Goal: Complete application form: Complete application form

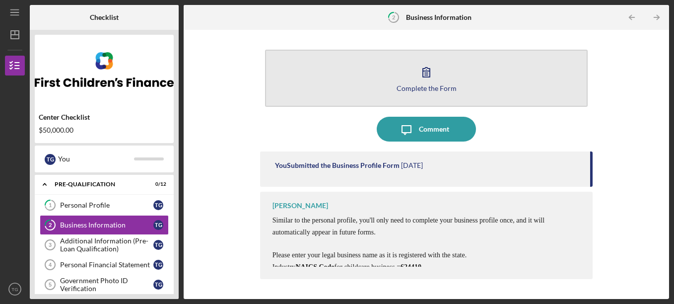
click at [489, 90] on button "Complete the Form Form" at bounding box center [426, 78] width 323 height 57
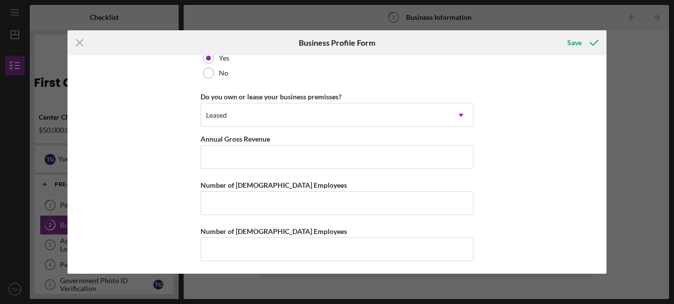
scroll to position [797, 0]
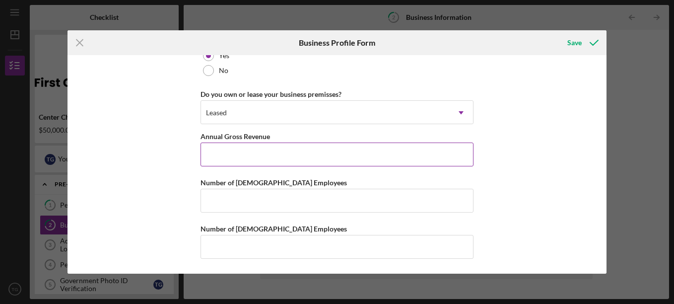
click at [388, 153] on input "Annual Gross Revenue" at bounding box center [337, 155] width 273 height 24
type input "$45,000"
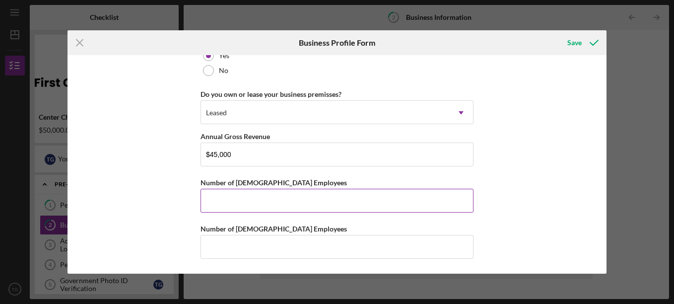
click at [373, 201] on input "Number of [DEMOGRAPHIC_DATA] Employees" at bounding box center [337, 201] width 273 height 24
type input "3"
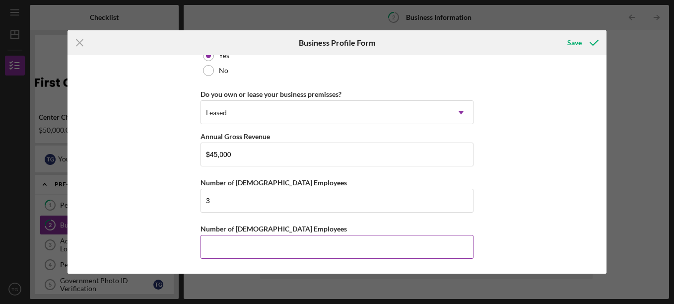
click at [355, 243] on input "Number of [DEMOGRAPHIC_DATA] Employees" at bounding box center [337, 247] width 273 height 24
type input "2"
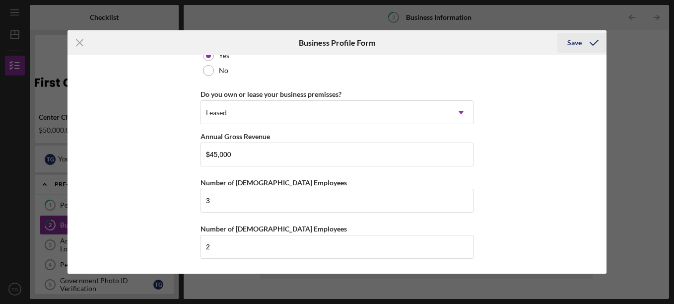
click at [576, 43] on div "Save" at bounding box center [575, 43] width 14 height 20
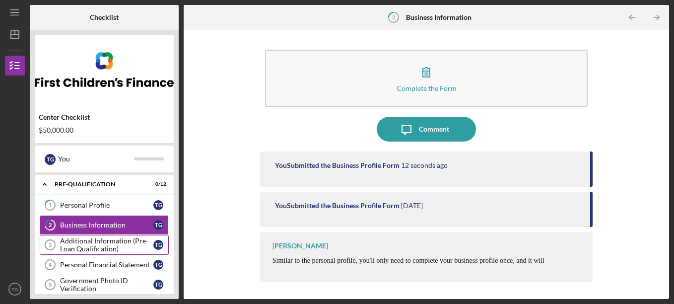
click at [128, 247] on div "Additional Information (Pre-Loan Qualification)" at bounding box center [106, 245] width 93 height 16
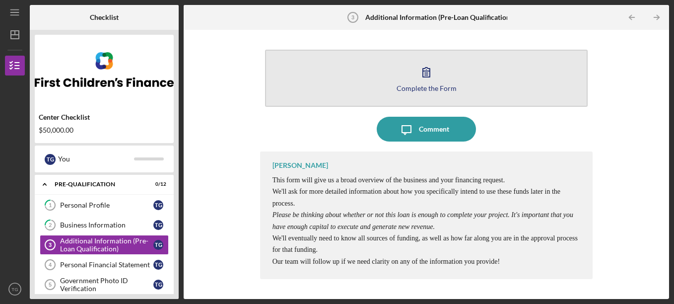
click at [433, 72] on icon "button" at bounding box center [426, 72] width 25 height 25
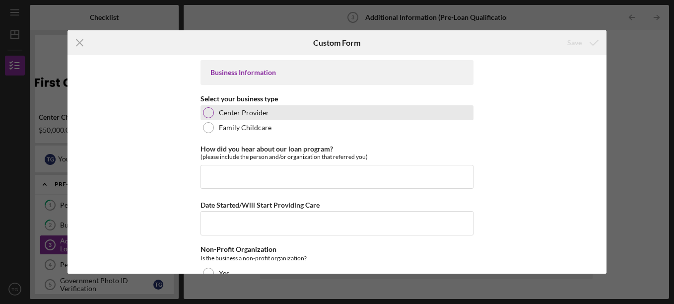
click at [207, 110] on div at bounding box center [208, 112] width 11 height 11
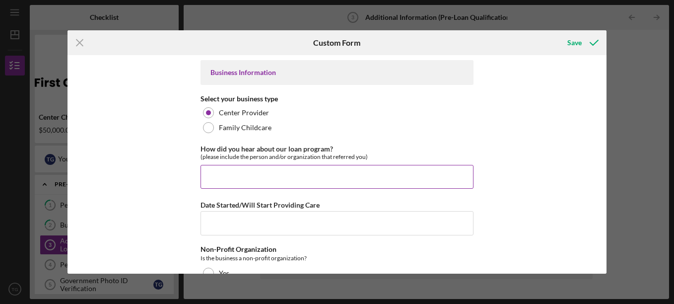
click at [221, 177] on input "How did you hear about our loan program?" at bounding box center [337, 177] width 273 height 24
click at [265, 176] on input "Referred by my SBA mentor, [PERSON_NAME]" at bounding box center [337, 177] width 273 height 24
click at [373, 177] on input "Referred by my SCORE mentor, [PERSON_NAME]" at bounding box center [337, 177] width 273 height 24
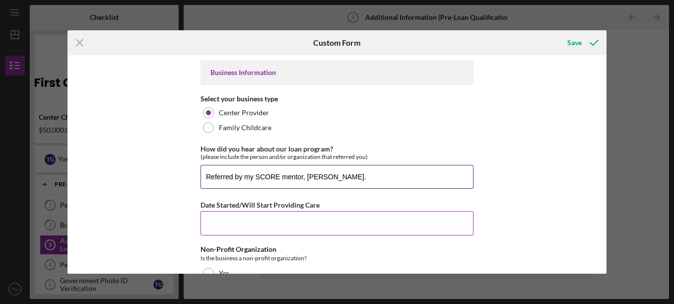
type input "Referred by my SCORE mentor, [PERSON_NAME]."
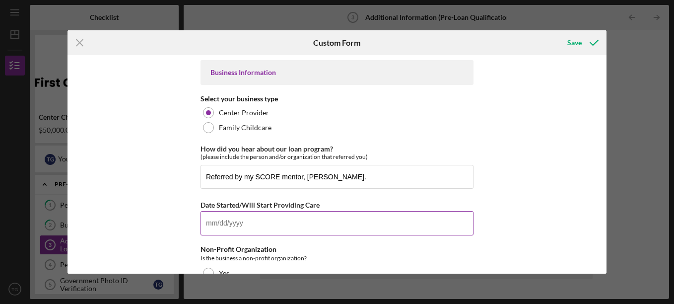
click at [307, 223] on input "Date Started/Will Start Providing Care" at bounding box center [337, 223] width 273 height 24
type input "[DATE]"
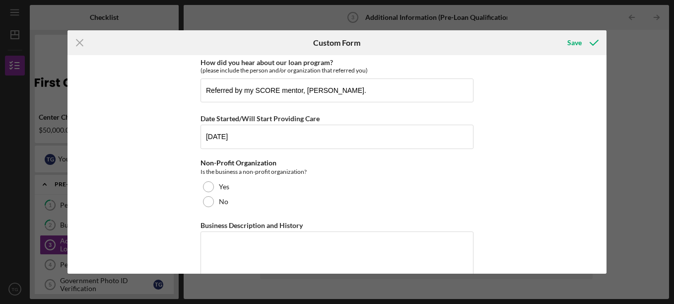
scroll to position [90, 0]
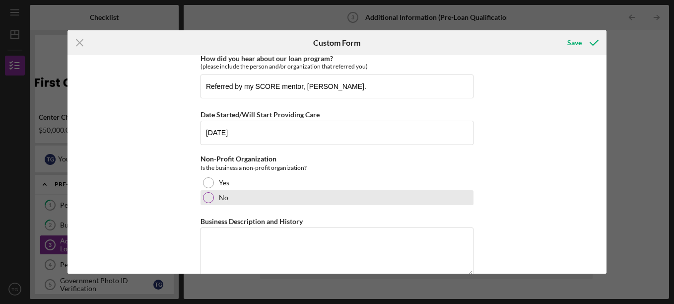
click at [204, 198] on div at bounding box center [208, 197] width 11 height 11
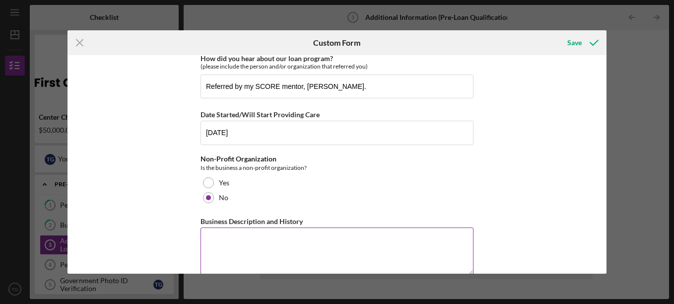
click at [227, 239] on textarea "Business Description and History" at bounding box center [337, 251] width 273 height 48
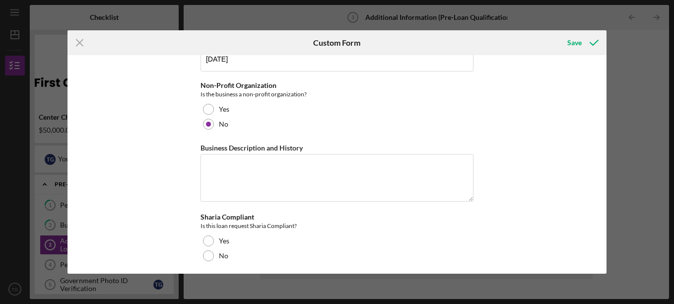
scroll to position [165, 0]
click at [435, 166] on textarea "Business Description and History" at bounding box center [337, 177] width 273 height 48
paste textarea "[GEOGRAPHIC_DATA] is a unique environment that combines play-based and STEAM le…"
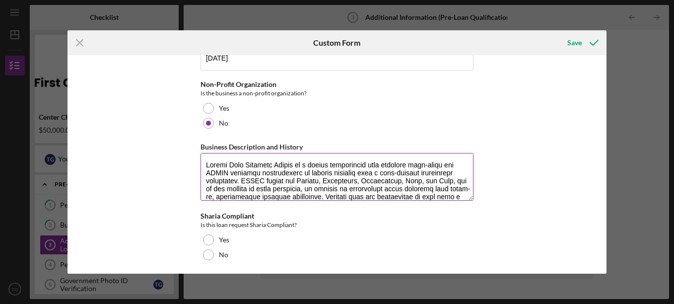
scroll to position [137, 0]
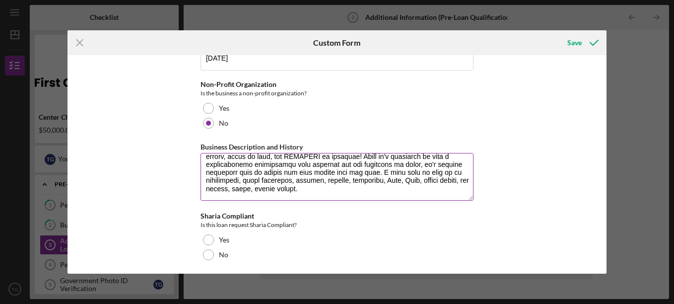
click at [215, 170] on textarea "Business Description and History" at bounding box center [337, 177] width 273 height 48
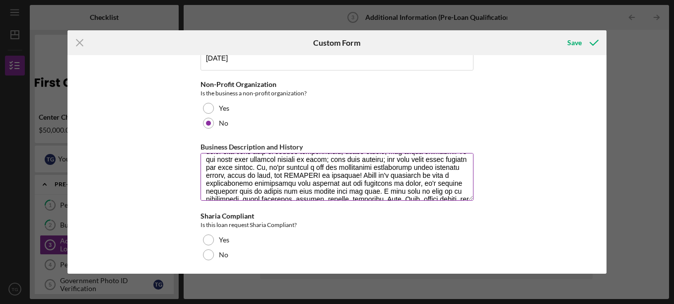
scroll to position [144, 0]
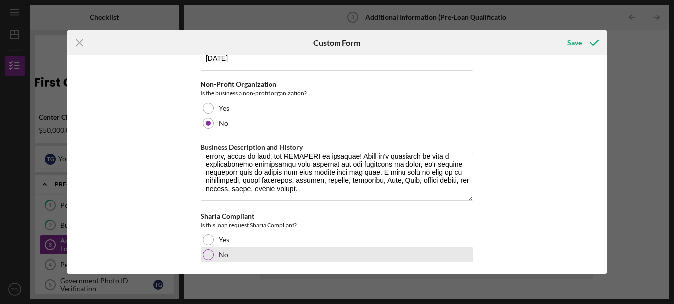
click at [209, 255] on div at bounding box center [208, 254] width 11 height 11
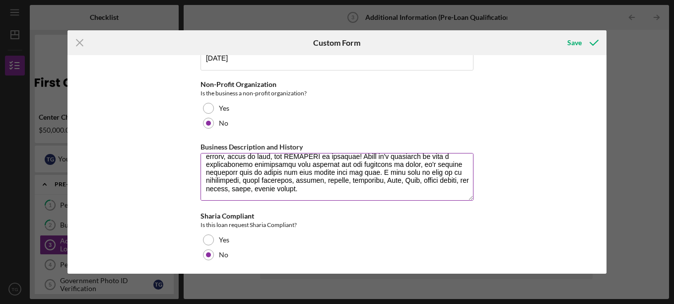
scroll to position [119, 0]
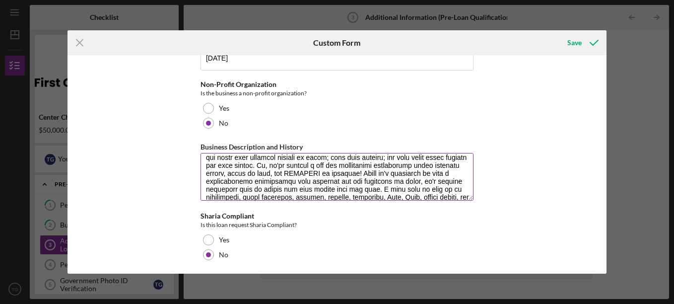
click at [389, 173] on textarea "Business Description and History" at bounding box center [337, 177] width 273 height 48
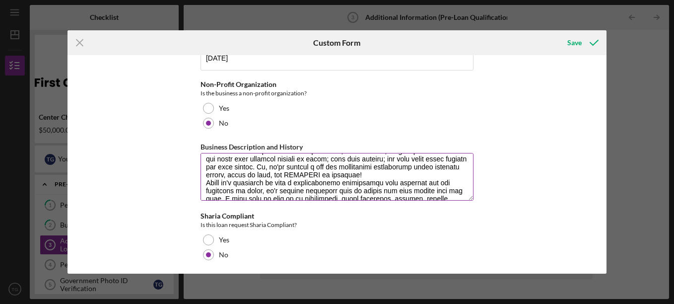
scroll to position [123, 0]
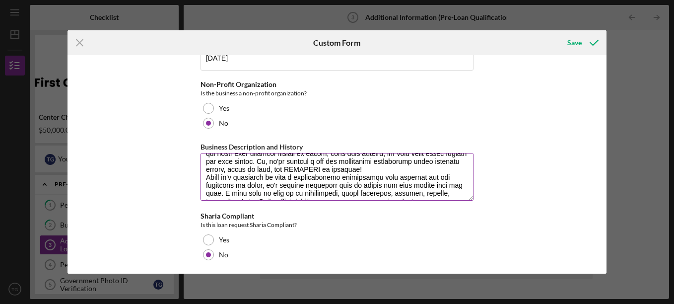
click at [419, 174] on textarea "Business Description and History" at bounding box center [337, 177] width 273 height 48
click at [415, 166] on textarea "Business Description and History" at bounding box center [337, 177] width 273 height 48
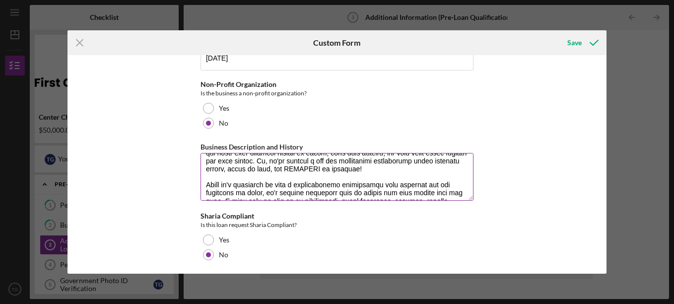
scroll to position [152, 0]
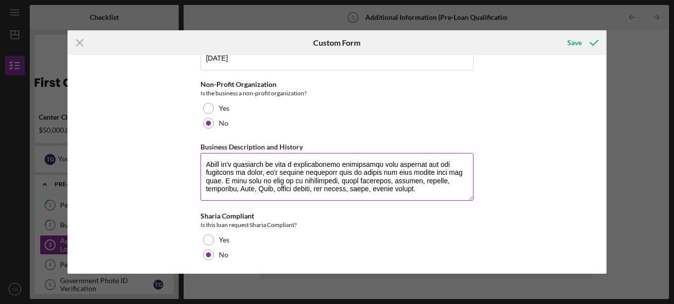
click at [381, 197] on textarea "Business Description and History" at bounding box center [337, 177] width 273 height 48
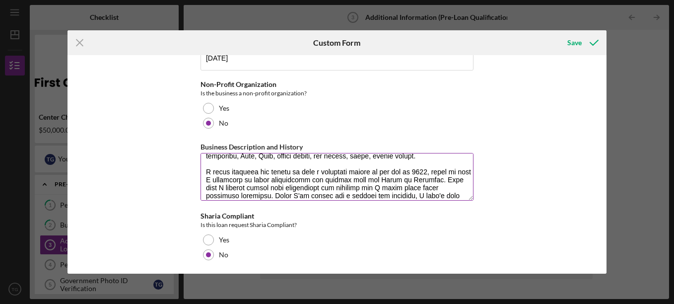
scroll to position [185, 0]
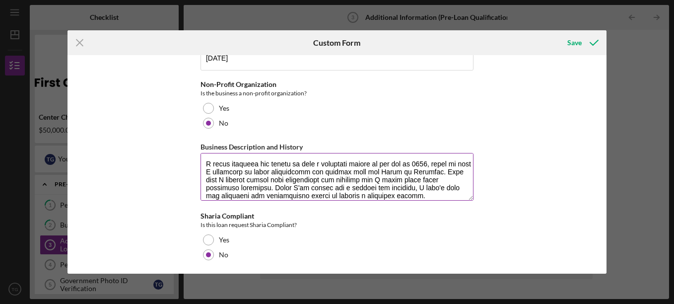
click at [249, 196] on textarea "Business Description and History" at bounding box center [337, 177] width 273 height 48
click at [362, 198] on textarea "Business Description and History" at bounding box center [337, 177] width 273 height 48
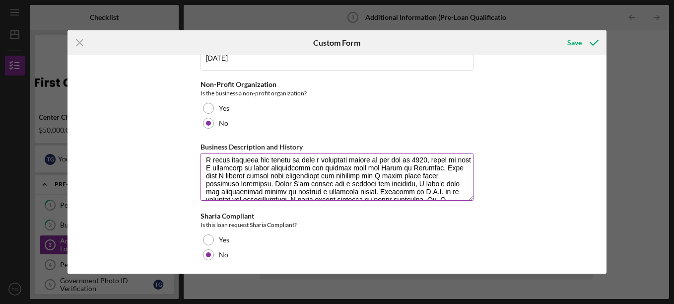
scroll to position [169, 0]
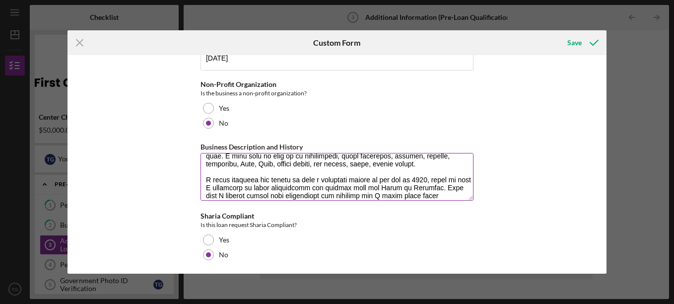
click at [328, 189] on textarea "Business Description and History" at bounding box center [337, 177] width 273 height 48
click at [350, 190] on textarea "Business Description and History" at bounding box center [337, 177] width 273 height 48
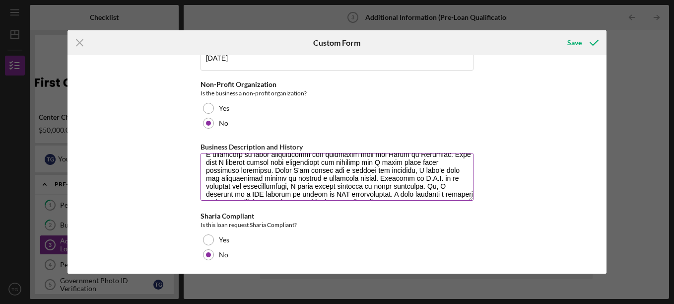
scroll to position [209, 0]
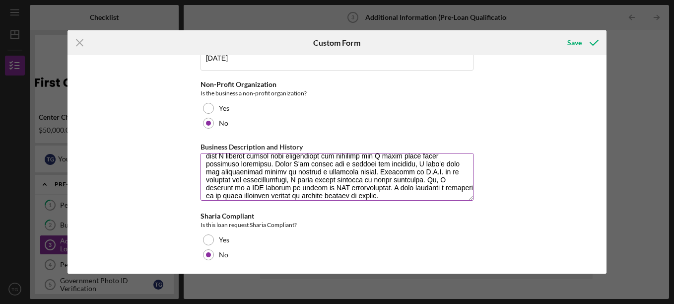
click at [414, 171] on textarea "Business Description and History" at bounding box center [337, 177] width 273 height 48
click at [417, 178] on textarea "Business Description and History" at bounding box center [337, 177] width 273 height 48
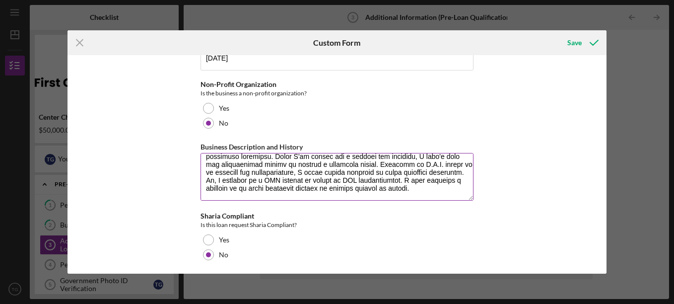
click at [421, 191] on textarea "Business Description and History" at bounding box center [337, 177] width 273 height 48
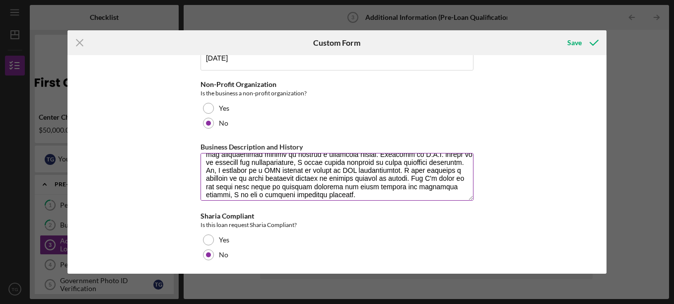
scroll to position [232, 0]
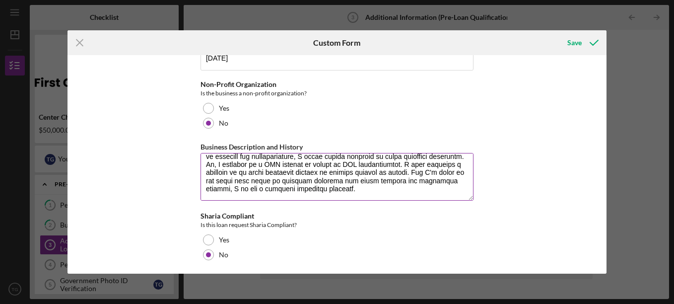
drag, startPoint x: 202, startPoint y: 183, endPoint x: 441, endPoint y: 196, distance: 239.8
click at [441, 196] on textarea "Business Description and History" at bounding box center [337, 177] width 273 height 48
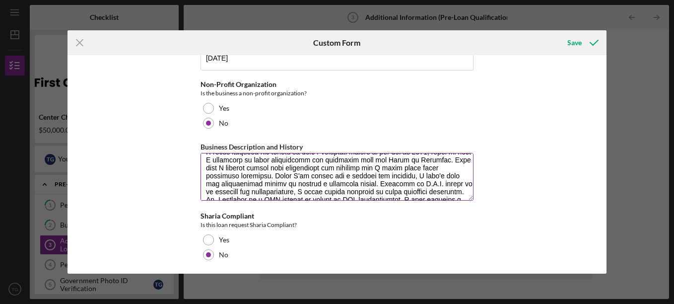
scroll to position [192, 0]
click at [250, 174] on textarea "Business Description and History" at bounding box center [337, 177] width 273 height 48
click at [305, 200] on textarea "Business Description and History" at bounding box center [337, 177] width 273 height 48
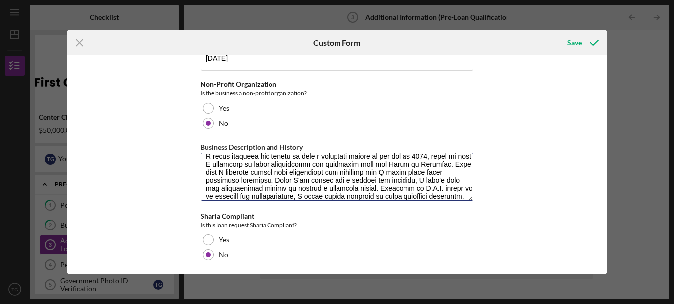
type textarea "[GEOGRAPHIC_DATA] is a unique environment that combines play-based and STEAM le…"
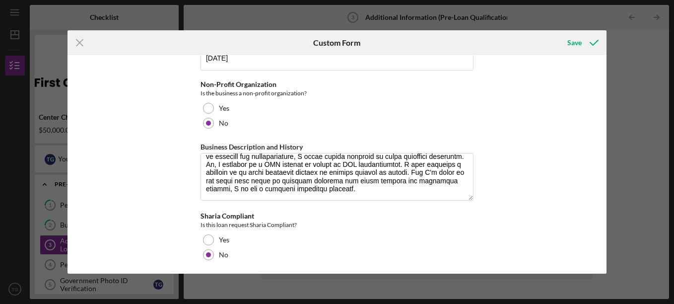
scroll to position [168, 0]
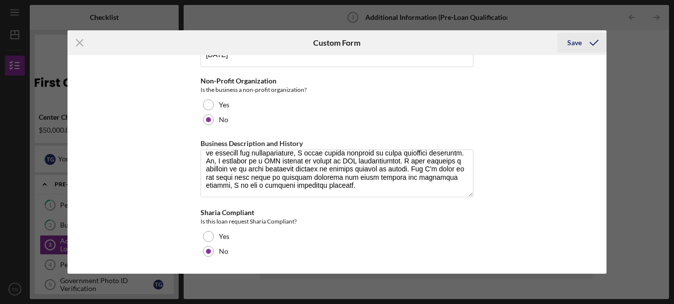
click at [578, 42] on div "Save" at bounding box center [575, 43] width 14 height 20
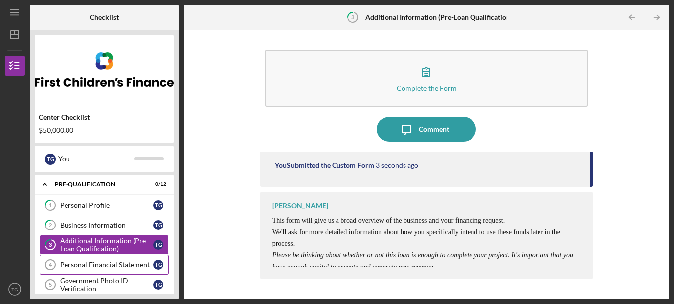
click at [97, 266] on div "Personal Financial Statement" at bounding box center [106, 265] width 93 height 8
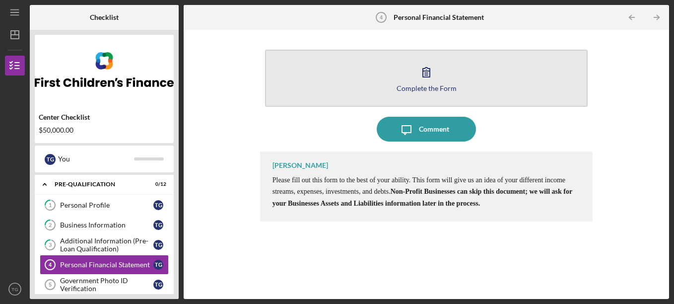
click at [464, 77] on button "Complete the Form Form" at bounding box center [426, 78] width 323 height 57
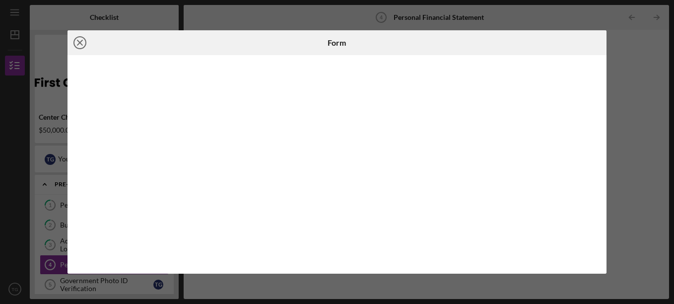
click at [80, 40] on icon "Icon/Close" at bounding box center [80, 42] width 25 height 25
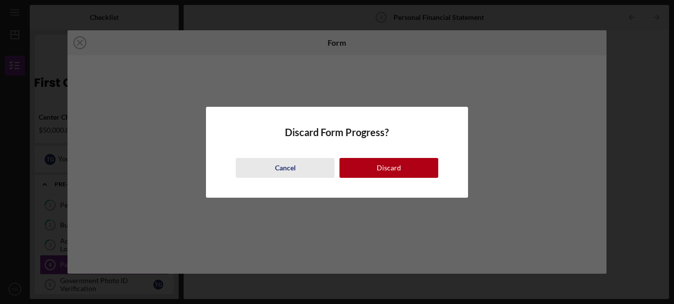
click at [296, 164] on button "Cancel" at bounding box center [285, 168] width 99 height 20
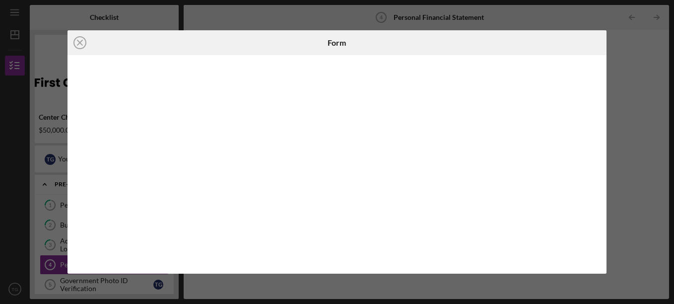
click at [618, 197] on div "Icon/Close Form" at bounding box center [337, 152] width 674 height 304
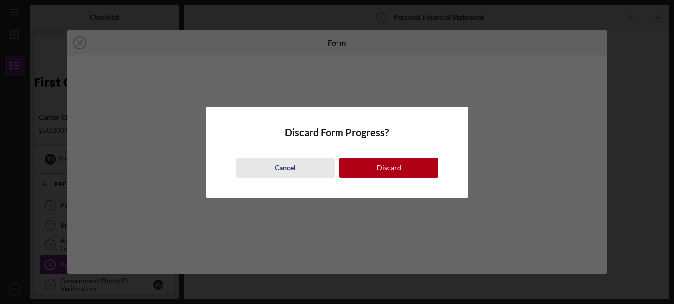
click at [285, 166] on div "Cancel" at bounding box center [285, 168] width 21 height 20
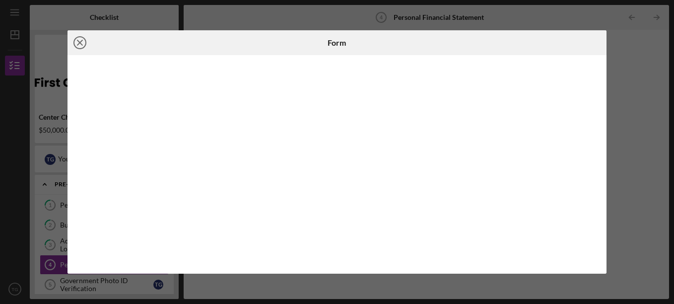
click at [79, 42] on line at bounding box center [79, 42] width 5 height 5
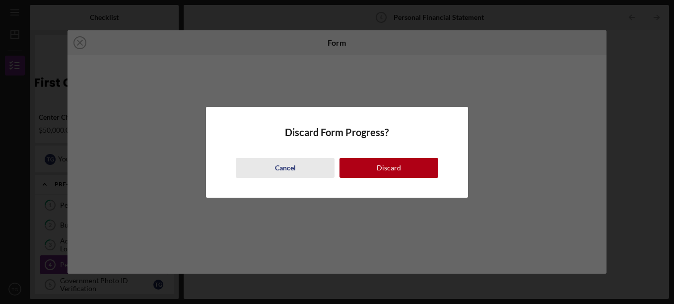
click at [287, 163] on div "Cancel" at bounding box center [285, 168] width 21 height 20
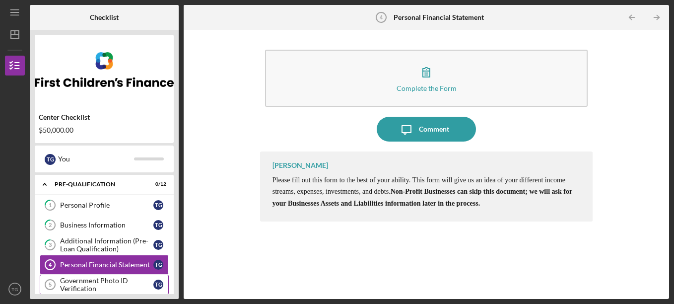
drag, startPoint x: 177, startPoint y: 261, endPoint x: 122, endPoint y: 289, distance: 62.4
click at [122, 289] on div "Center Checklist $50,000.00 T G You Icon/Expander Pre-Qualification 0 / 12 1 Pe…" at bounding box center [104, 164] width 149 height 269
click at [113, 228] on div "Business Information" at bounding box center [106, 225] width 93 height 8
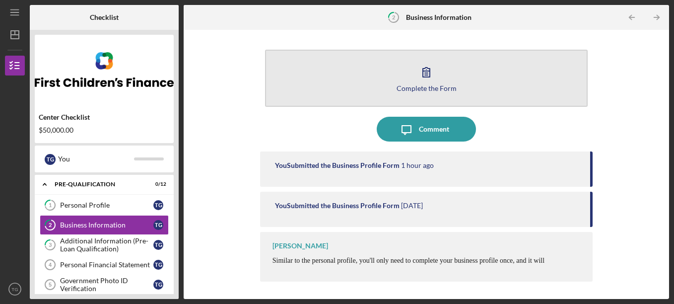
click at [478, 83] on button "Complete the Form Form" at bounding box center [426, 78] width 323 height 57
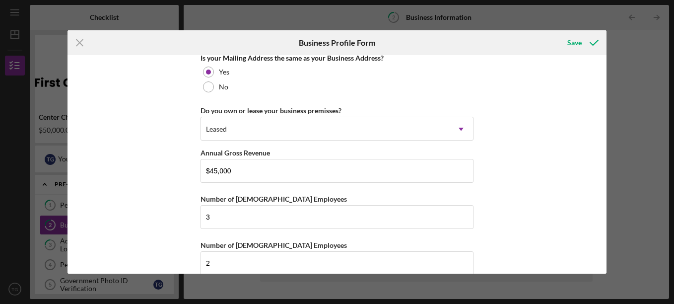
scroll to position [783, 0]
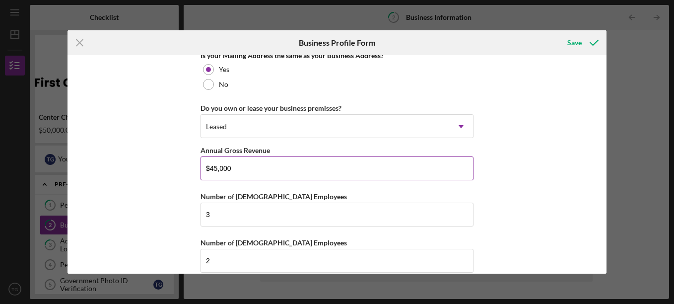
click at [287, 170] on input "$45,000" at bounding box center [337, 168] width 273 height 24
type input "$4"
type input "$0"
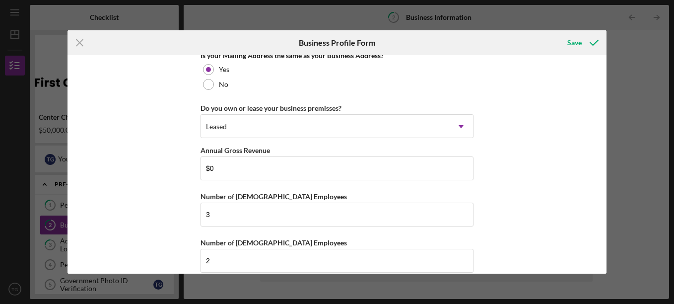
scroll to position [797, 0]
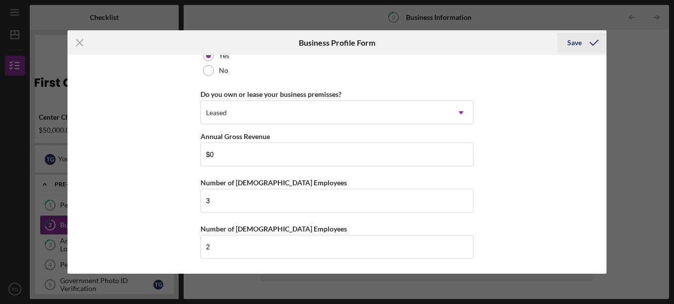
click at [579, 40] on div "Save" at bounding box center [575, 43] width 14 height 20
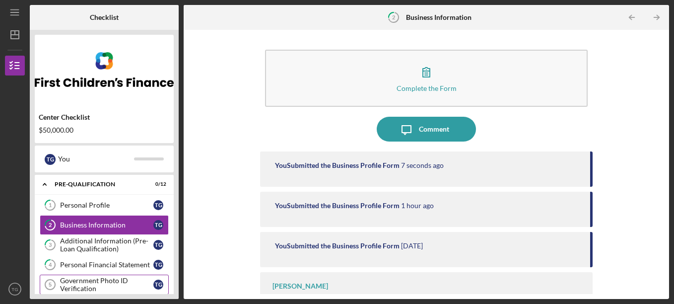
click at [115, 287] on div "Government Photo ID Verification" at bounding box center [106, 285] width 93 height 16
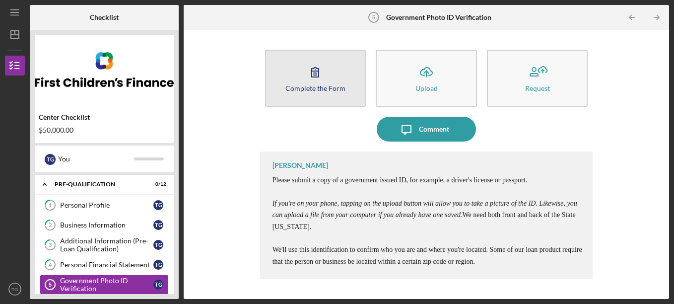
click at [336, 87] on div "Complete the Form" at bounding box center [316, 87] width 60 height 7
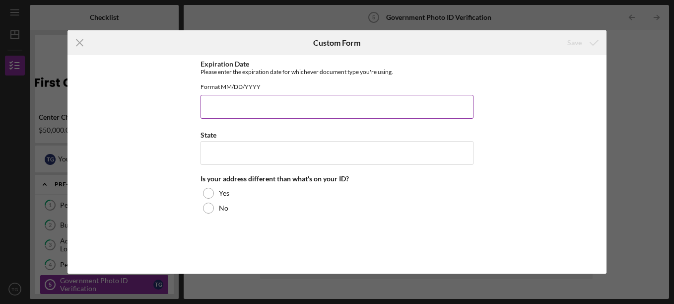
click at [301, 114] on input "Expiration Date" at bounding box center [337, 107] width 273 height 24
type input "[DATE]"
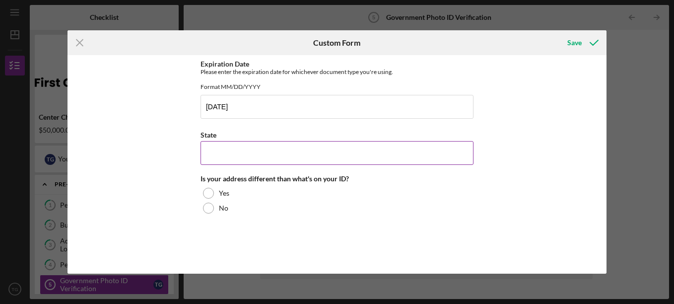
click at [287, 157] on input "State" at bounding box center [337, 153] width 273 height 24
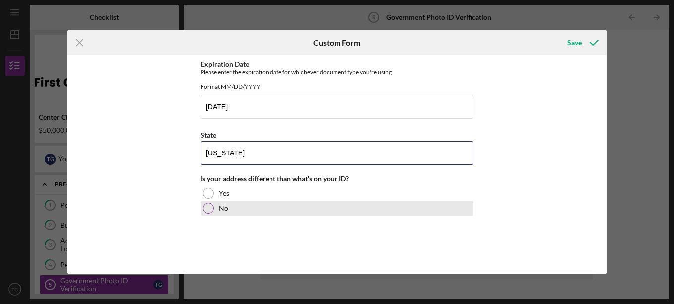
type input "[US_STATE]"
click at [209, 214] on div at bounding box center [208, 208] width 11 height 11
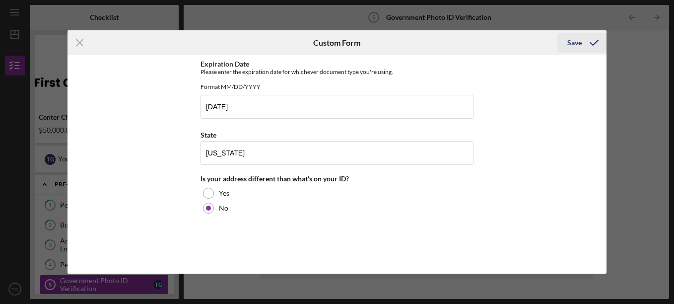
click at [580, 45] on div "Save" at bounding box center [575, 43] width 14 height 20
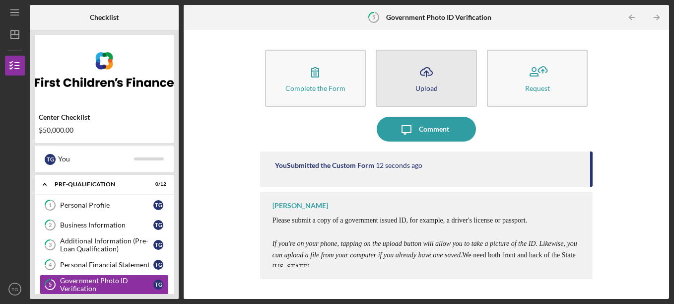
click at [430, 89] on div "Upload" at bounding box center [427, 87] width 22 height 7
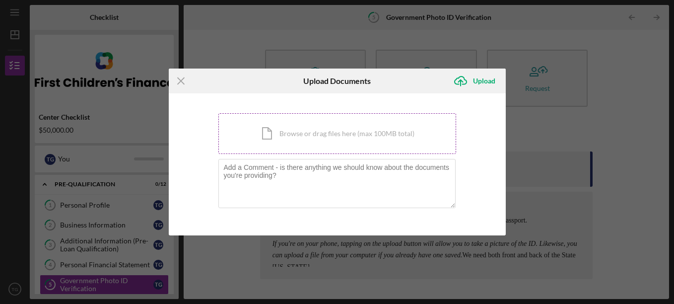
click at [318, 131] on div "Icon/Document Browse or drag files here (max 100MB total) Tap to choose files o…" at bounding box center [338, 133] width 238 height 41
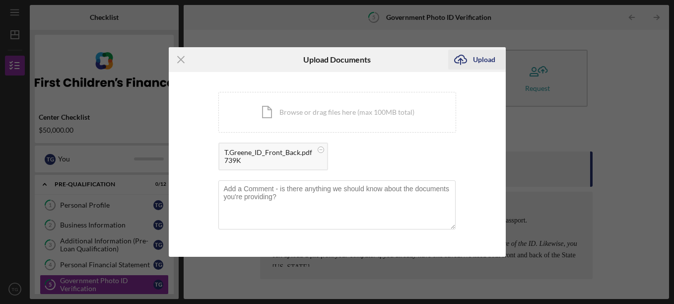
click at [483, 57] on div "Upload" at bounding box center [484, 60] width 22 height 20
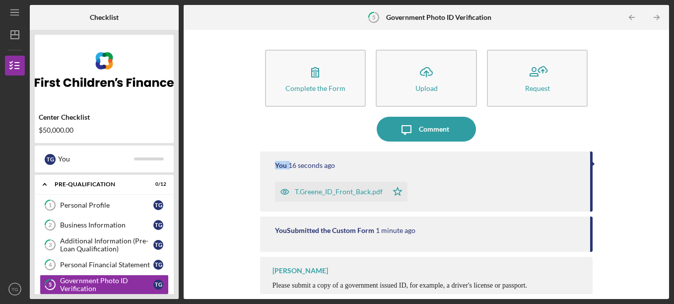
drag, startPoint x: 665, startPoint y: 163, endPoint x: 671, endPoint y: 130, distance: 33.4
click at [671, 130] on div "Icon/Menu 5 Government Photo ID Verification Checklist Center Checklist $50,000…" at bounding box center [337, 152] width 674 height 304
drag, startPoint x: 671, startPoint y: 130, endPoint x: 645, endPoint y: 162, distance: 41.3
click at [645, 162] on div "Complete the Form Form Icon/Upload Upload Request Icon/Message Comment You 18 s…" at bounding box center [427, 164] width 476 height 259
drag, startPoint x: 661, startPoint y: 130, endPoint x: 670, endPoint y: 140, distance: 13.0
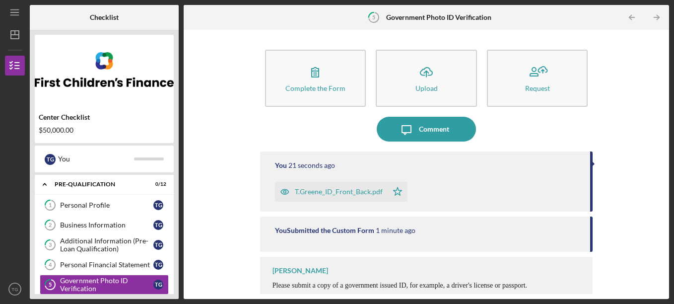
click at [670, 140] on div "Icon/Menu 5 Government Photo ID Verification Checklist Center Checklist $50,000…" at bounding box center [337, 152] width 674 height 304
drag, startPoint x: 590, startPoint y: 225, endPoint x: 590, endPoint y: 239, distance: 13.9
click at [590, 239] on div "You Submitted the Custom Form 1 minute ago" at bounding box center [426, 234] width 333 height 35
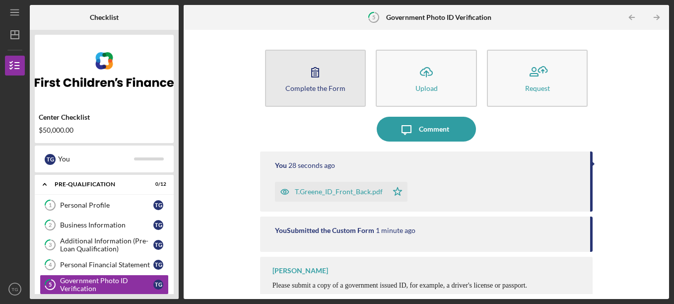
click at [337, 68] on button "Complete the Form Form" at bounding box center [315, 78] width 101 height 57
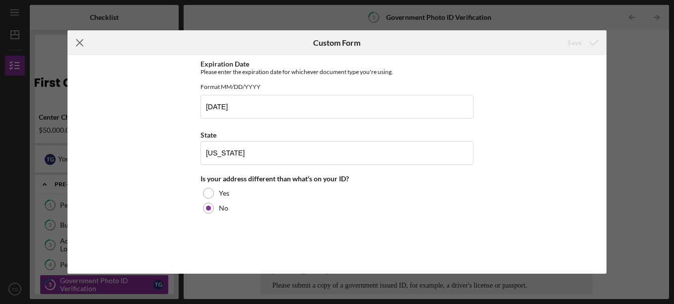
click at [82, 44] on icon "Icon/Menu Close" at bounding box center [80, 42] width 25 height 25
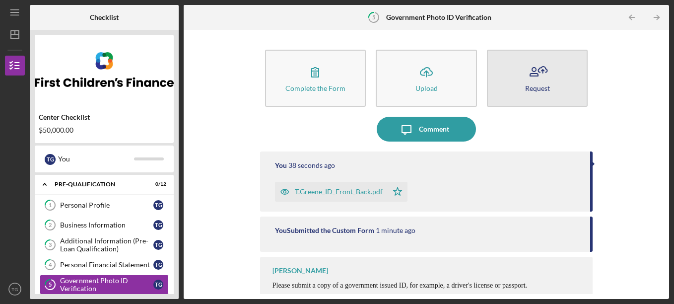
click at [514, 92] on button "Request" at bounding box center [537, 78] width 101 height 57
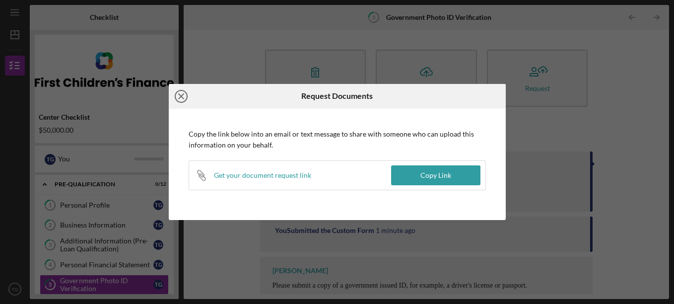
click at [177, 96] on icon "Icon/Close" at bounding box center [181, 96] width 25 height 25
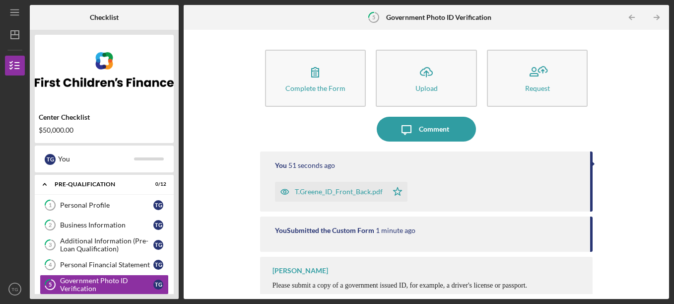
click at [394, 192] on icon "Icon/Star" at bounding box center [398, 192] width 20 height 20
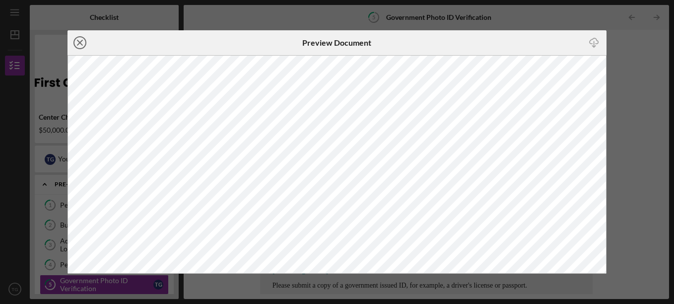
click at [79, 43] on icon "Icon/Close" at bounding box center [80, 42] width 25 height 25
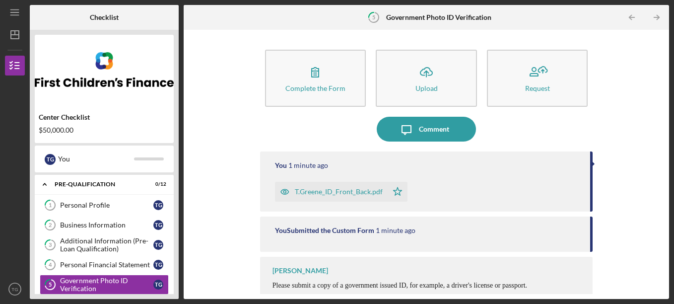
click at [207, 252] on div "Complete the Form Form Icon/Upload Upload Request Icon/Message Comment You 1 mi…" at bounding box center [427, 164] width 476 height 259
click at [162, 259] on link "4 Personal Financial Statement T G" at bounding box center [104, 265] width 129 height 20
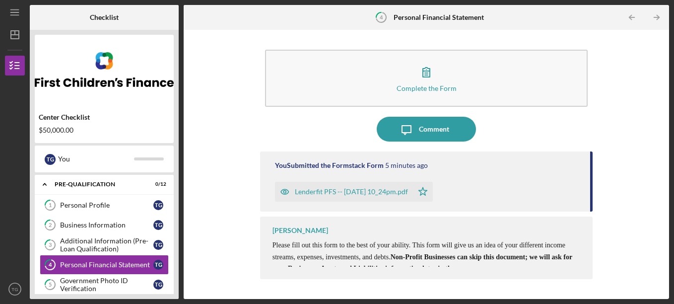
drag, startPoint x: 592, startPoint y: 202, endPoint x: 591, endPoint y: 214, distance: 12.0
click at [591, 214] on div "You Submitted the Formstack Form 5 minutes ago Lenderfit PFS -- [DATE] 10_24pm.…" at bounding box center [426, 217] width 333 height 133
drag, startPoint x: 591, startPoint y: 214, endPoint x: 571, endPoint y: 248, distance: 39.4
click at [571, 248] on p "Please fill out this form to the best of your ability. This form will give us a…" at bounding box center [428, 256] width 311 height 35
click at [569, 269] on div "[PERSON_NAME] Please fill out this form to the best of your ability. This form …" at bounding box center [426, 248] width 333 height 63
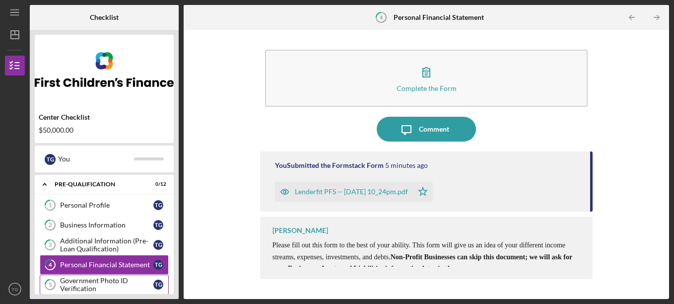
click at [108, 286] on div "Government Photo ID Verification" at bounding box center [106, 285] width 93 height 16
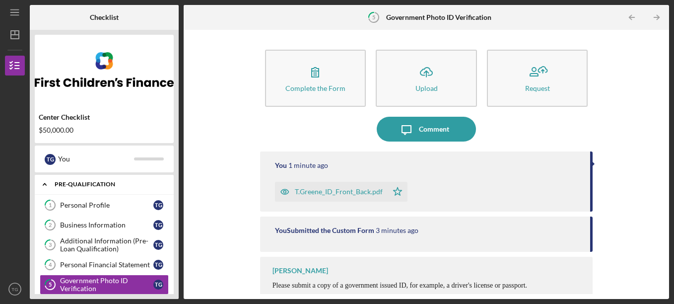
click at [121, 185] on div "Pre-Qualification" at bounding box center [108, 184] width 107 height 6
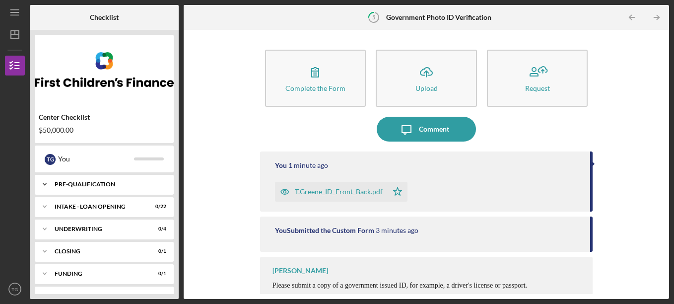
click at [119, 185] on div "Pre-Qualification" at bounding box center [108, 184] width 107 height 6
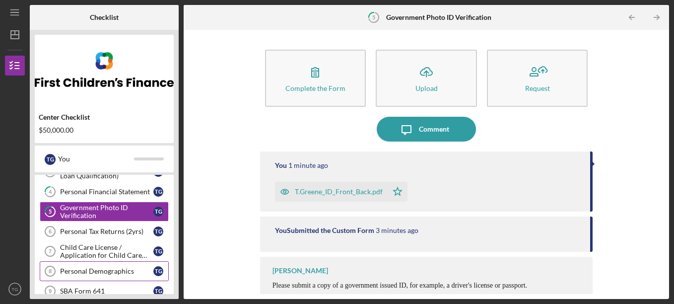
scroll to position [71, 0]
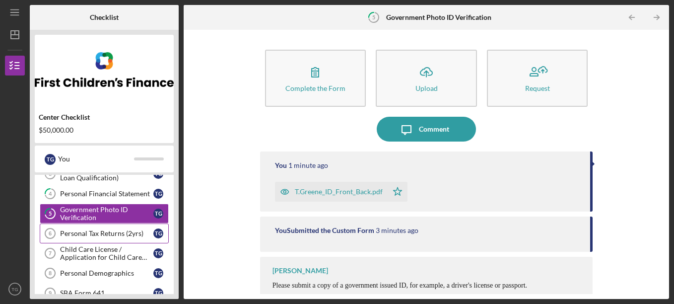
click at [116, 235] on div "Personal Tax Returns (2yrs)" at bounding box center [106, 233] width 93 height 8
